Goal: Transaction & Acquisition: Purchase product/service

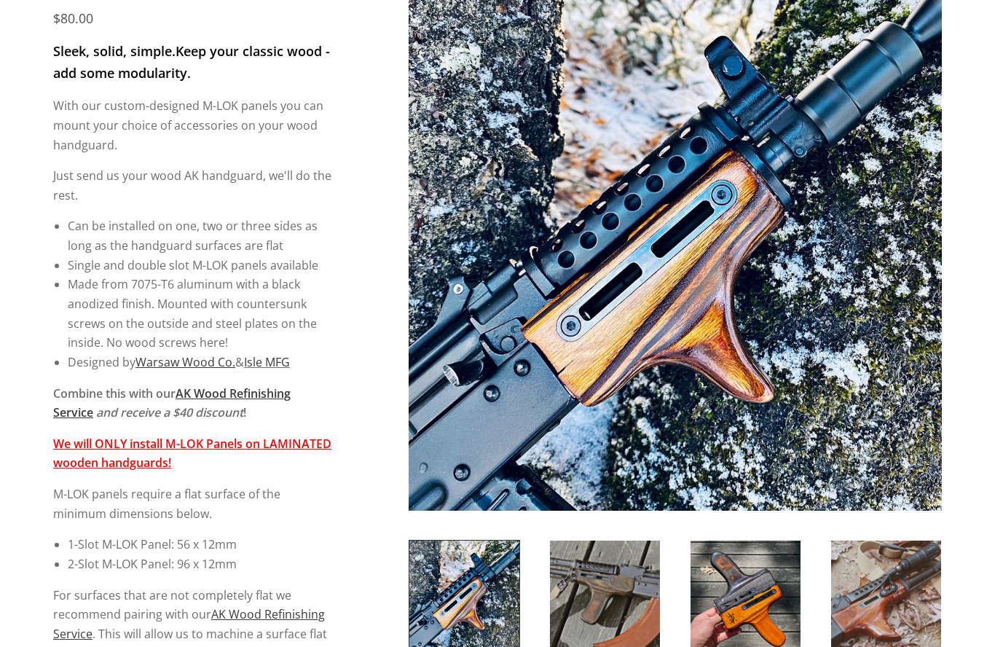
scroll to position [237, 0]
click at [74, 585] on p "For surfaces that are not completely flat we recommend pairing with our AK Wood…" at bounding box center [192, 624] width 279 height 78
click at [73, 593] on p "For surfaces that are not completely flat we recommend pairing with our AK Wood…" at bounding box center [192, 624] width 279 height 78
click at [71, 607] on p "For surfaces that are not completely flat we recommend pairing with our AK Wood…" at bounding box center [192, 624] width 279 height 78
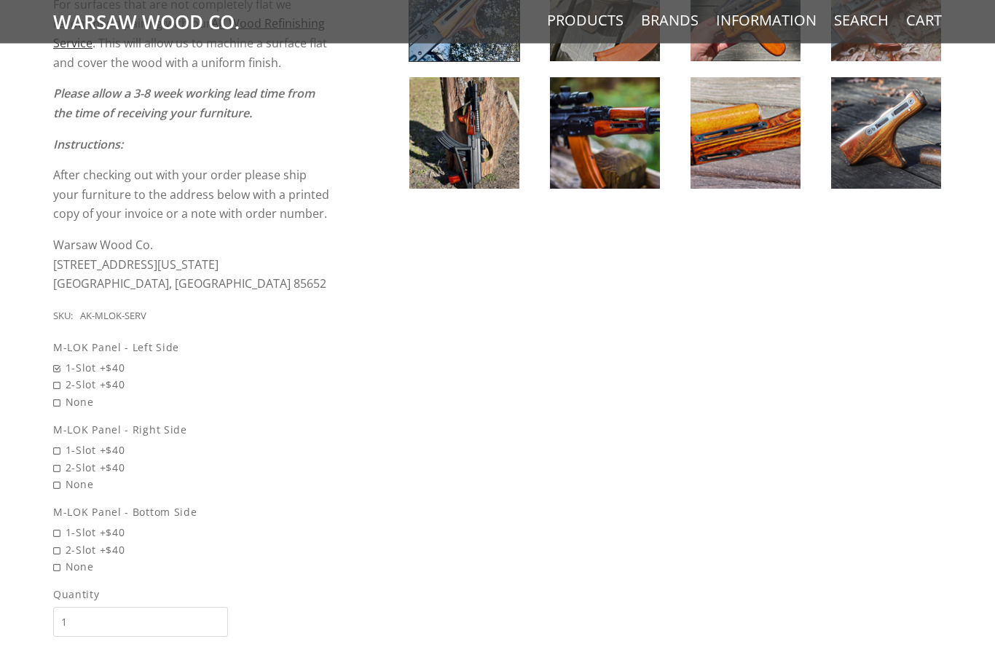
scroll to position [828, 0]
click at [579, 21] on link "Products" at bounding box center [585, 20] width 76 height 19
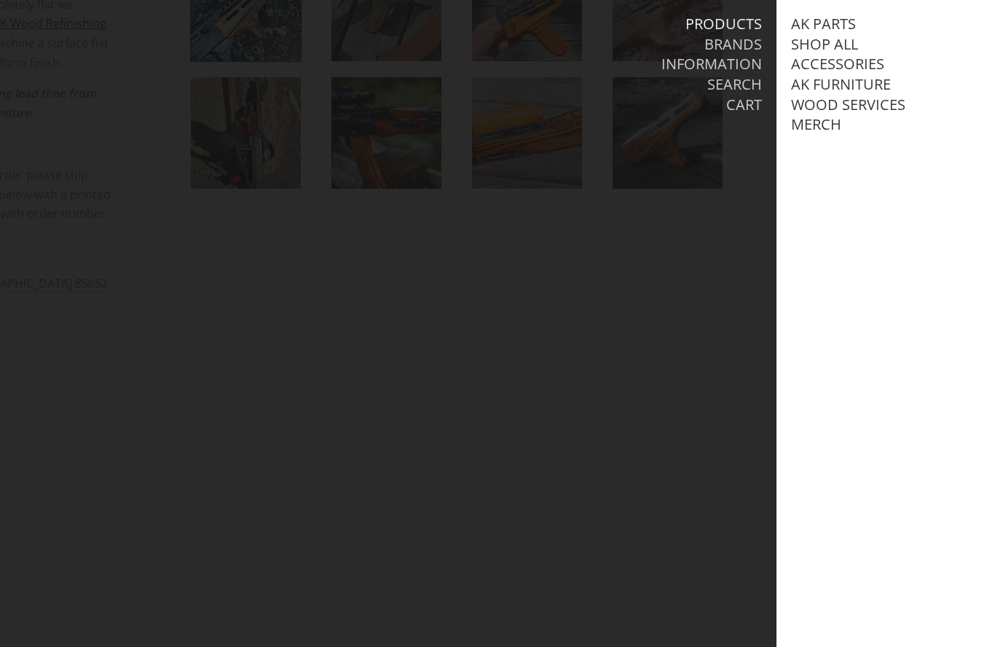
click at [872, 58] on link "Accessories" at bounding box center [837, 64] width 93 height 19
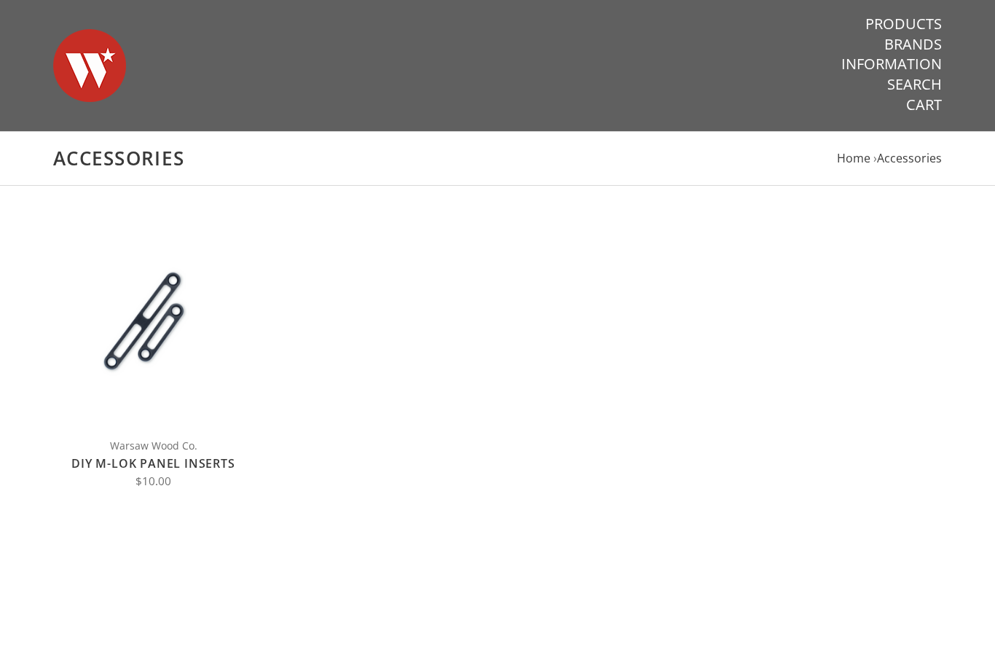
click at [159, 328] on span "Choose Options" at bounding box center [153, 323] width 99 height 18
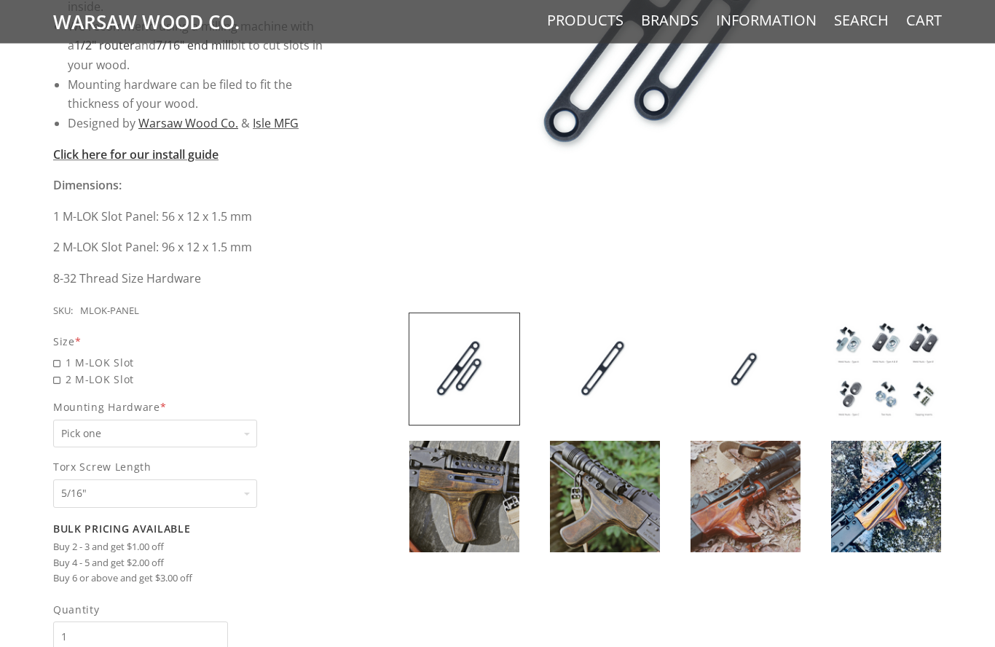
scroll to position [477, 0]
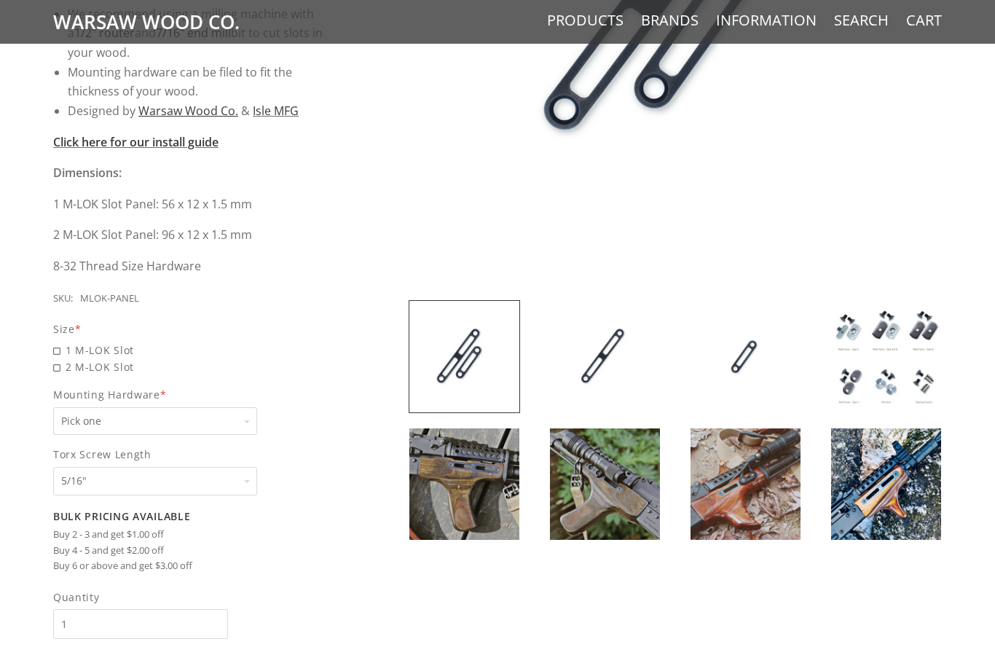
click at [885, 350] on img at bounding box center [886, 356] width 110 height 111
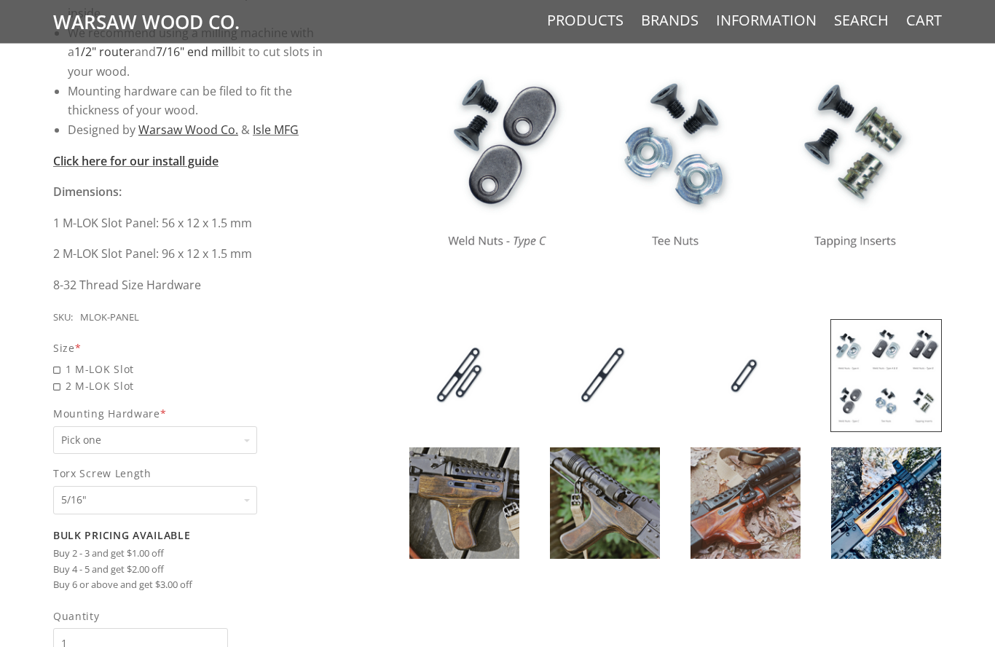
scroll to position [497, 0]
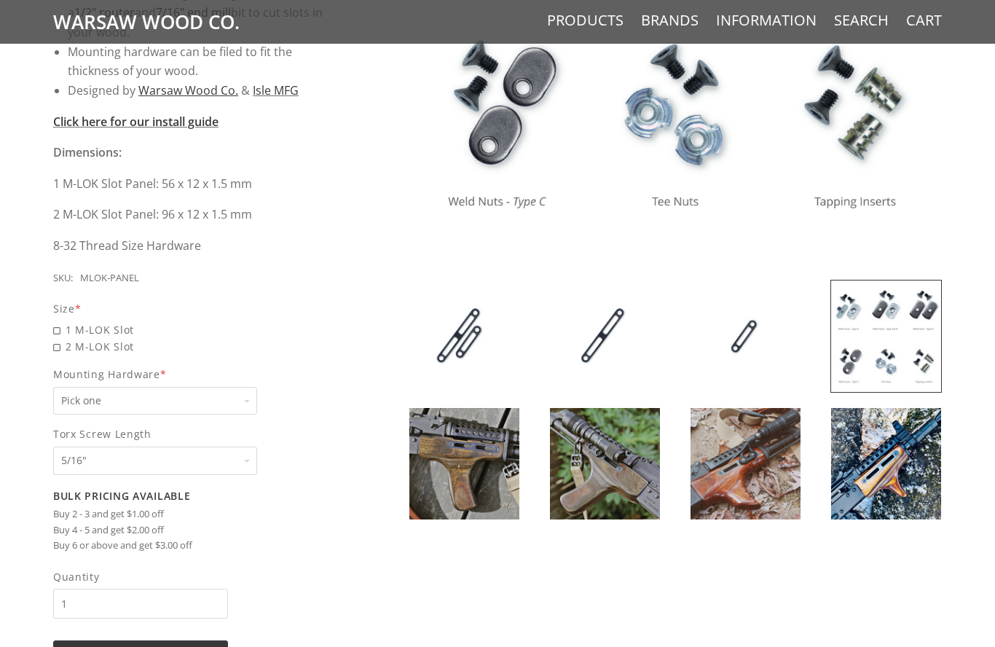
click at [59, 325] on span "1 M-LOK Slot" at bounding box center [192, 329] width 279 height 17
click at [59, 322] on input "1 M-LOK Slot" at bounding box center [155, 321] width 204 height 1
radio input "true"
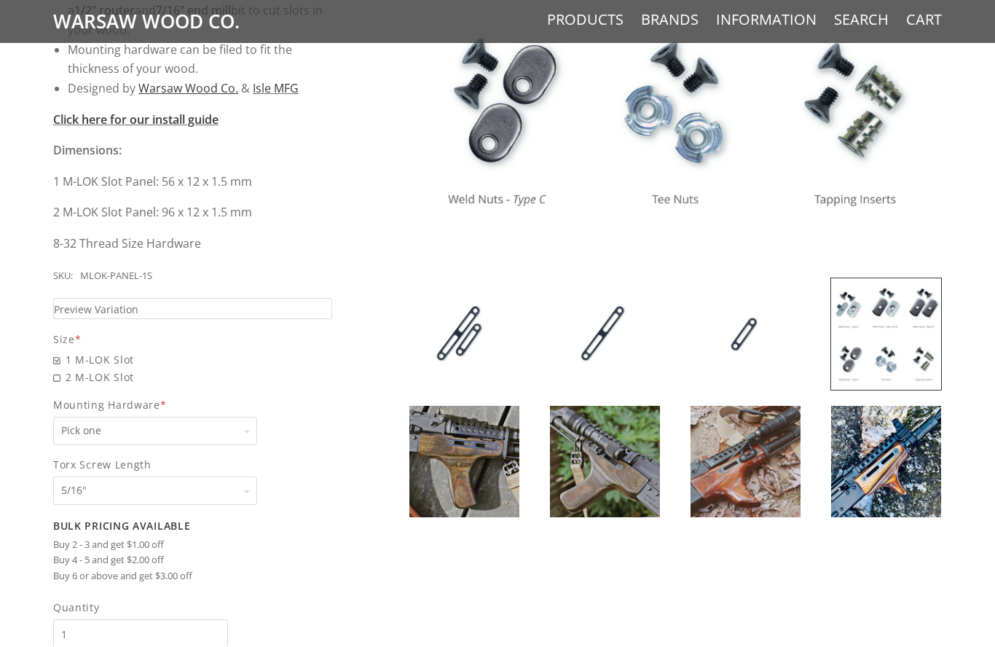
click at [79, 426] on select "Pick one None Weld Nuts - Type A & Torx Screws +$1 Weld Nuts - Type A + B & Tor…" at bounding box center [155, 431] width 204 height 28
select select "826"
click at [62, 622] on input "1" at bounding box center [140, 634] width 175 height 30
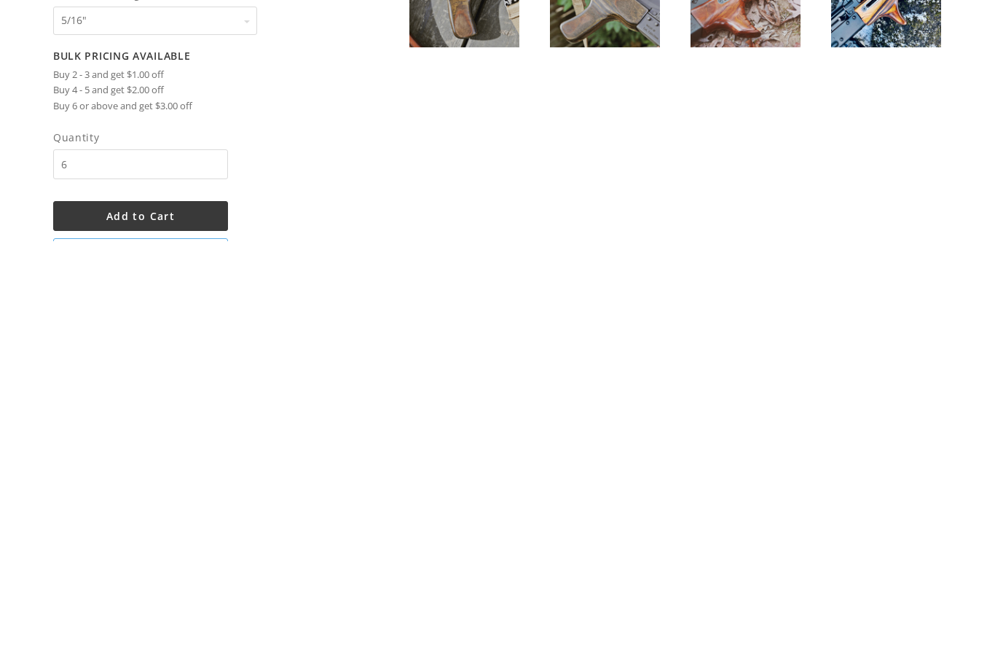
type input "6"
click at [71, 606] on button "Add to Cart" at bounding box center [140, 621] width 175 height 30
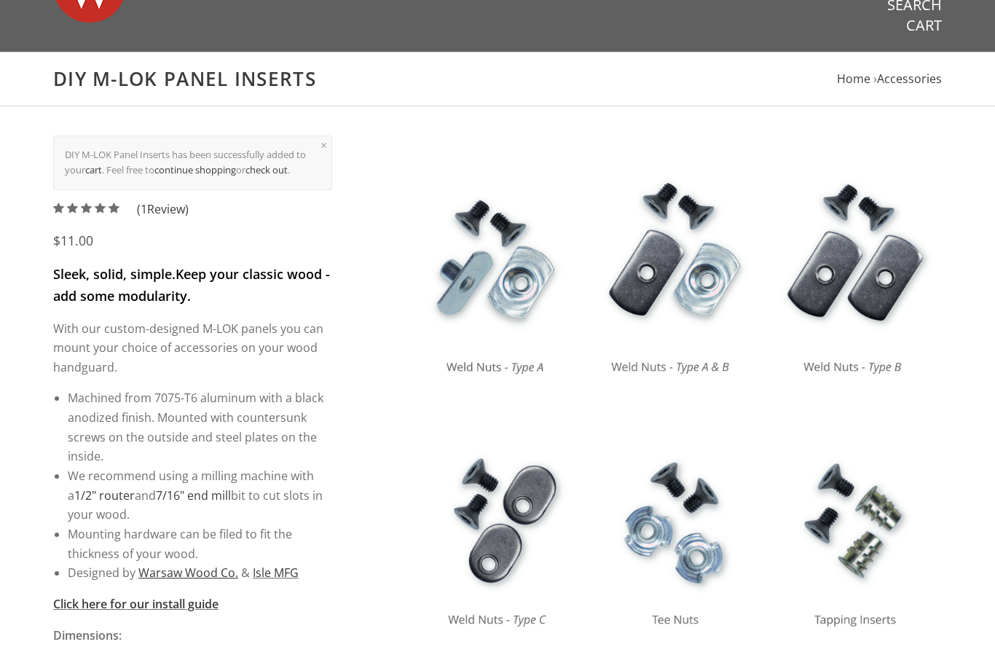
scroll to position [0, 0]
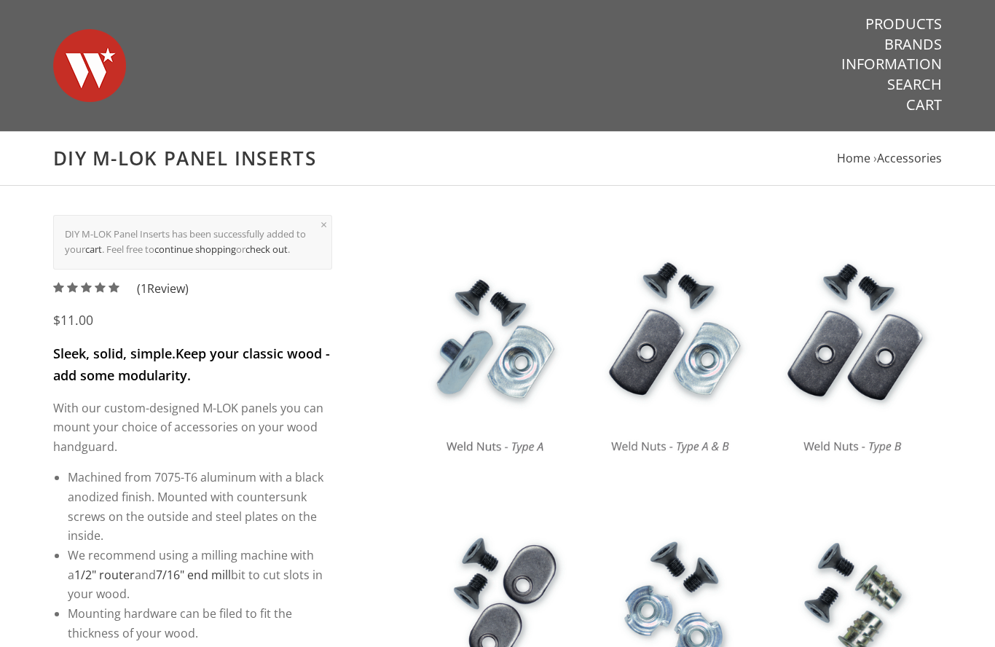
click at [927, 123] on nav "Products Brands Information Search Cart" at bounding box center [811, 65] width 261 height 130
click at [909, 103] on link "Cart" at bounding box center [924, 104] width 36 height 19
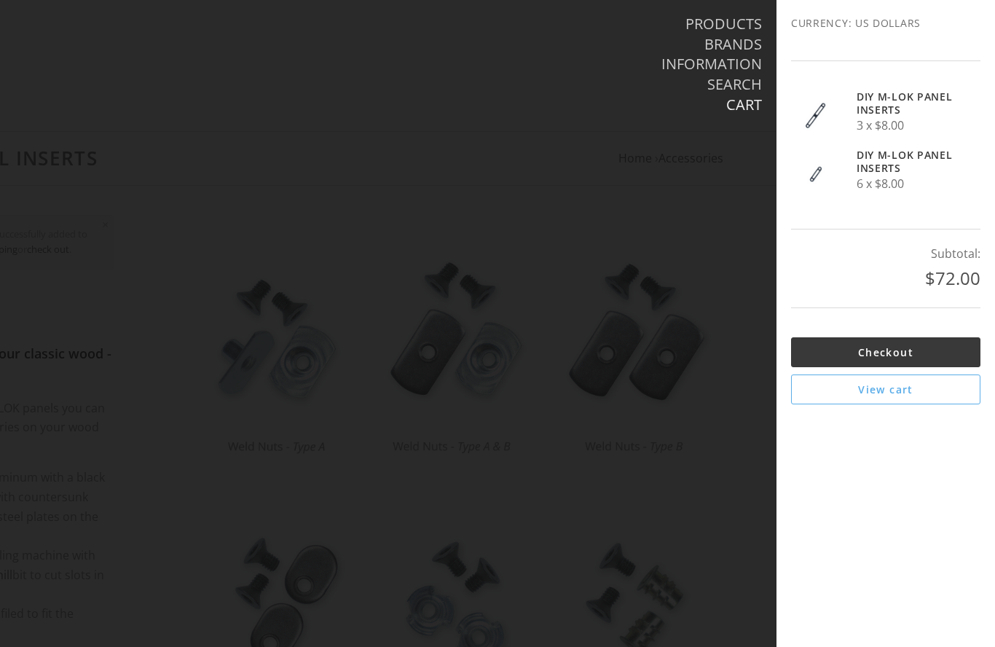
click at [797, 85] on div "3 Increase Decrease DIY M-LOK Panel Inserts 3 x $8.00 6 Increase Decrease DIY M…" at bounding box center [885, 232] width 189 height 344
click at [856, 299] on div "Subtotal: $72.00" at bounding box center [885, 268] width 189 height 79
click at [877, 394] on link "View cart" at bounding box center [885, 389] width 189 height 30
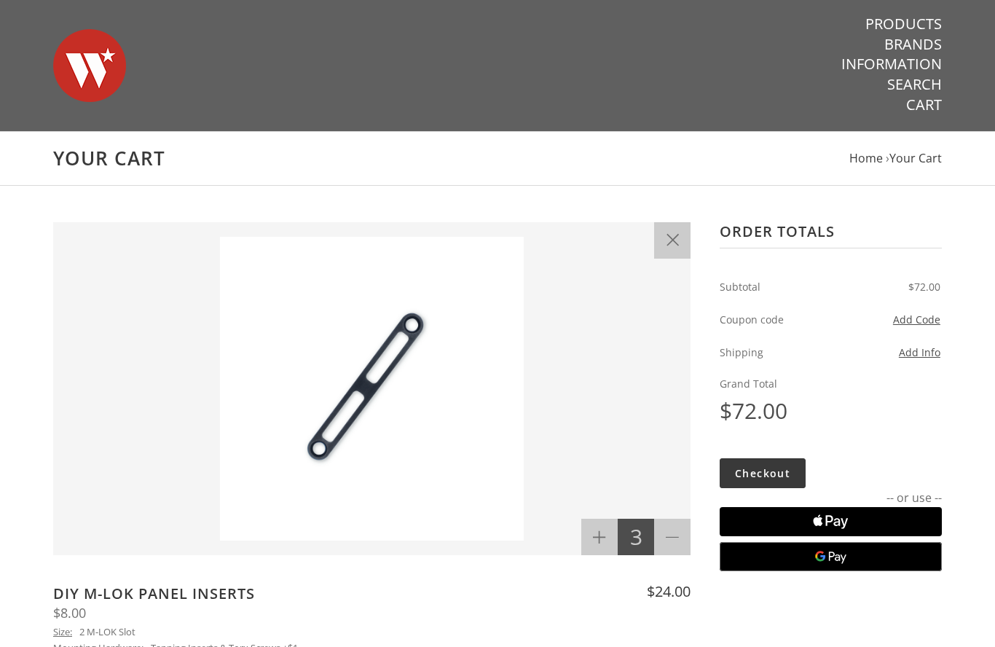
click at [368, 397] on img at bounding box center [372, 389] width 608 height 304
click at [357, 388] on img at bounding box center [372, 389] width 608 height 304
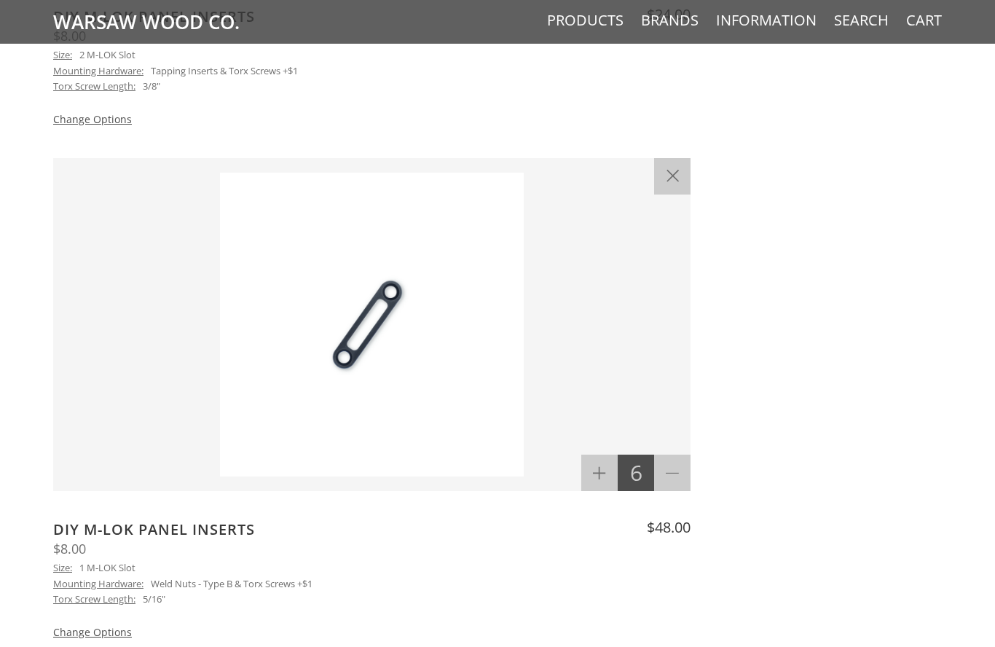
scroll to position [576, 0]
click at [667, 171] on icon at bounding box center [672, 176] width 12 height 13
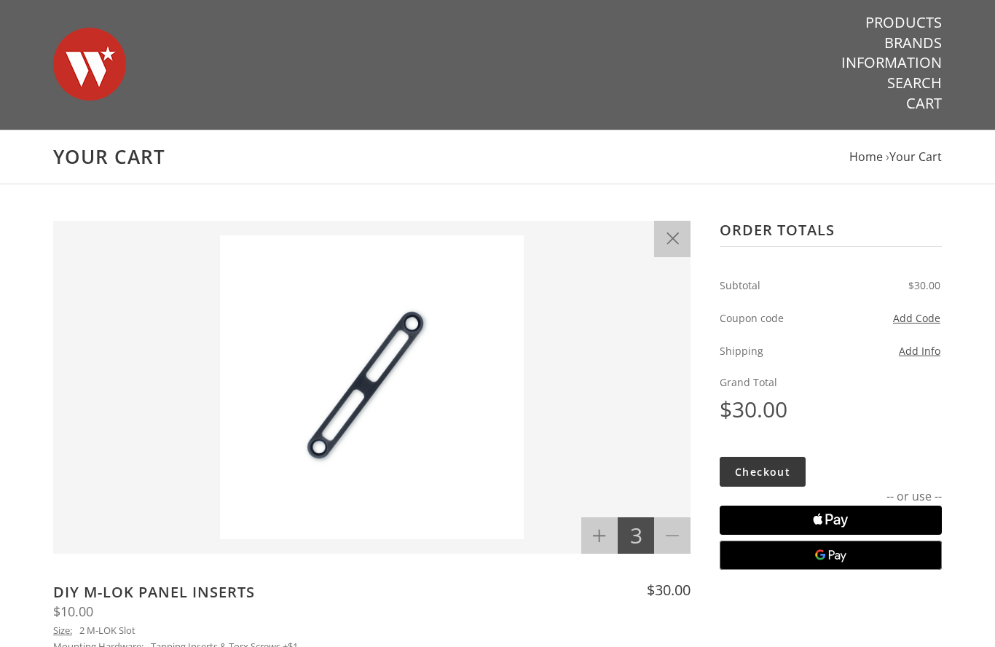
scroll to position [0, 0]
